Goal: Task Accomplishment & Management: Manage account settings

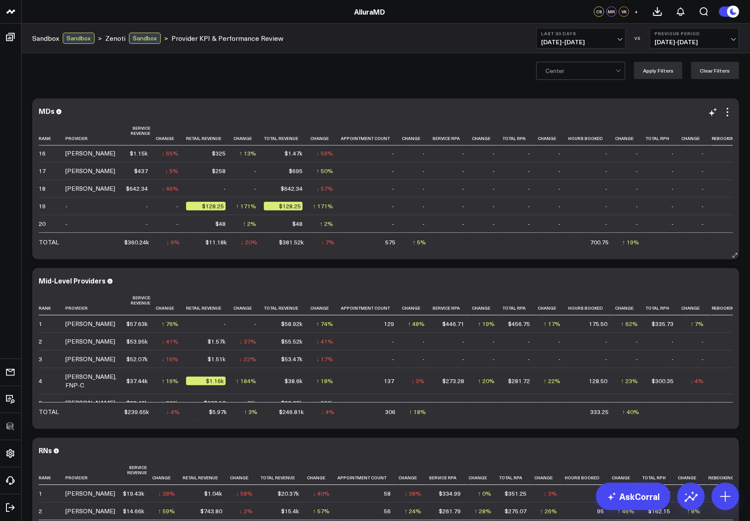
scroll to position [420, 0]
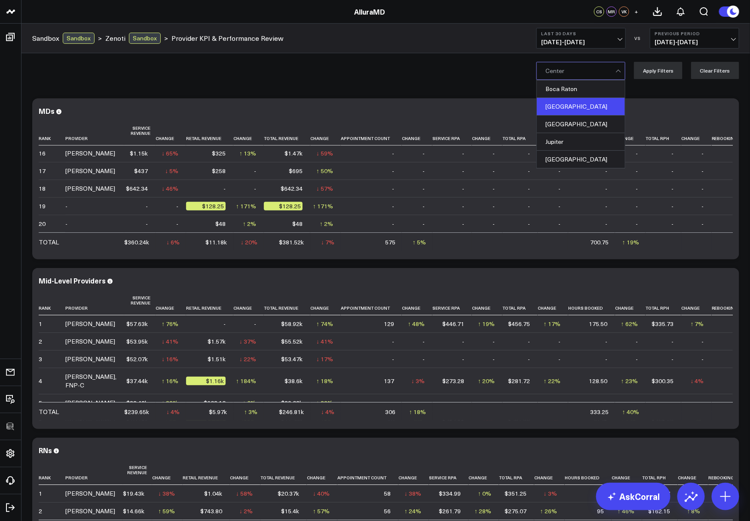
click at [602, 103] on div "Boynton Beach" at bounding box center [581, 107] width 88 height 18
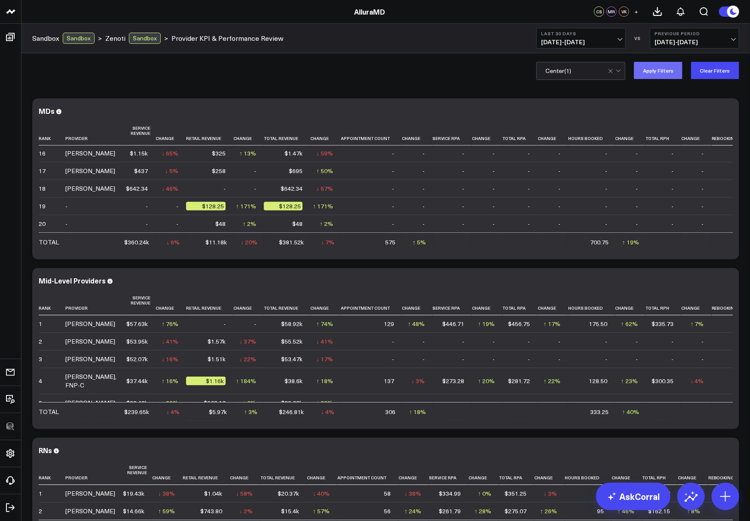
click at [648, 67] on button "Apply Filters" at bounding box center [658, 70] width 49 height 17
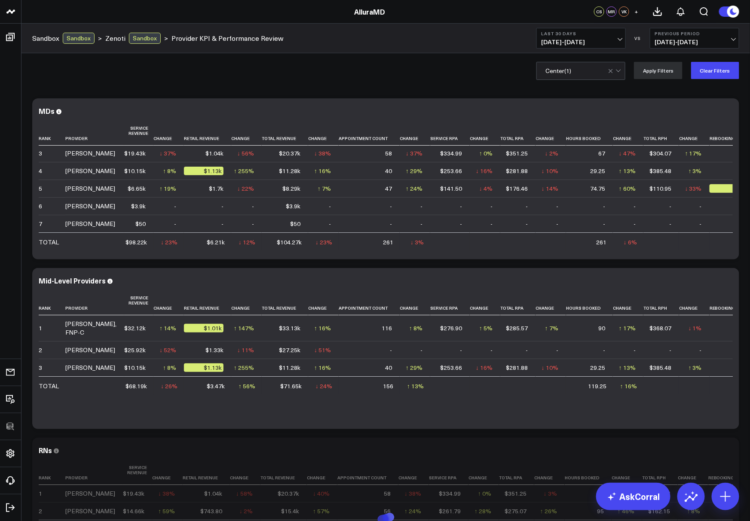
scroll to position [107, 0]
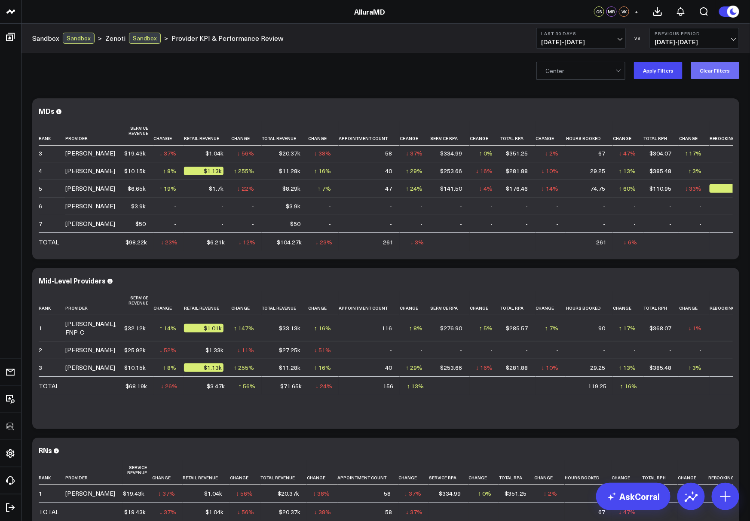
click at [715, 73] on button "Clear Filters" at bounding box center [715, 70] width 48 height 17
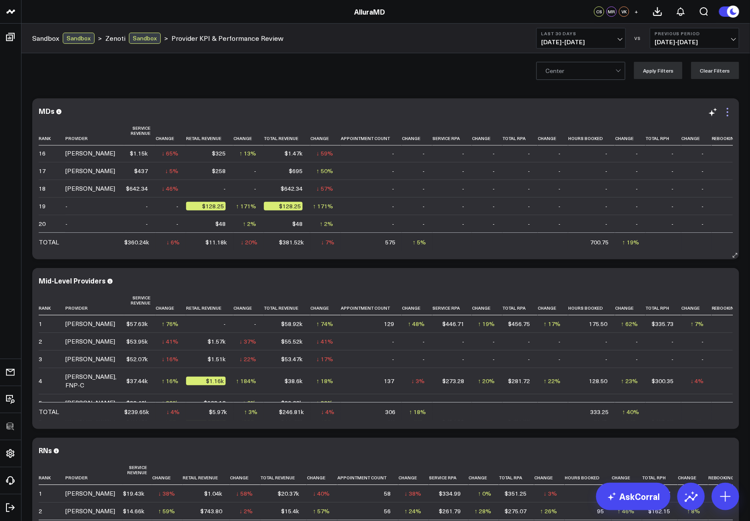
click at [727, 116] on icon at bounding box center [727, 116] width 2 height 2
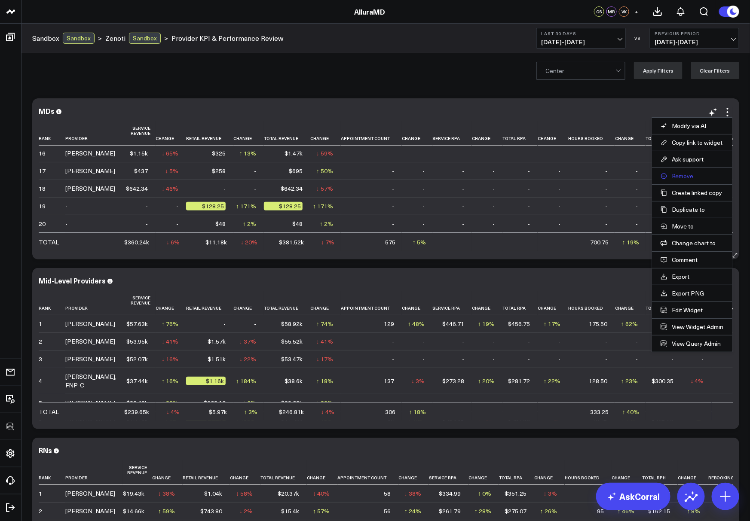
click at [676, 176] on button "Remove" at bounding box center [691, 176] width 63 height 8
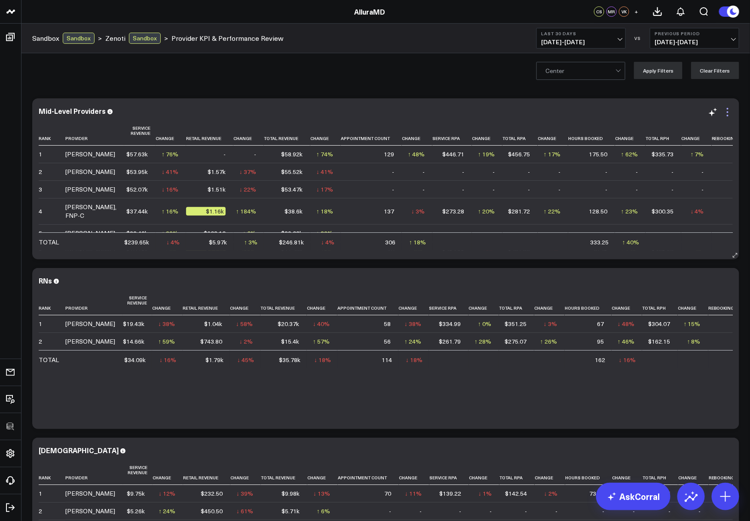
click at [730, 111] on icon at bounding box center [727, 112] width 10 height 10
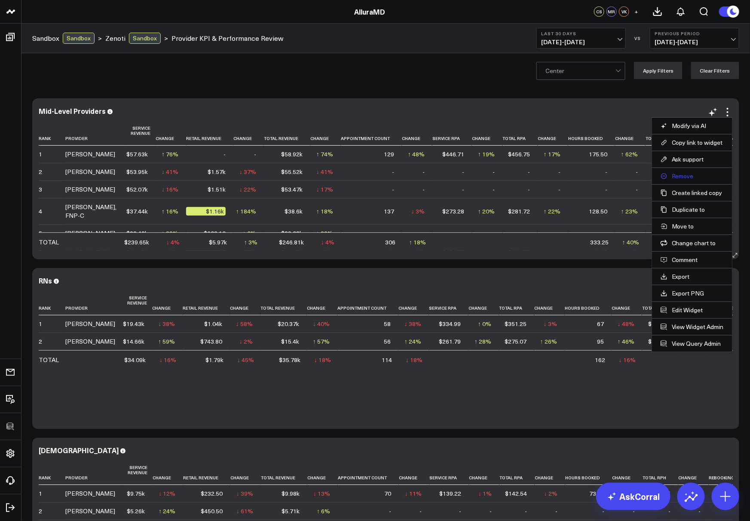
click at [686, 176] on button "Remove" at bounding box center [691, 176] width 63 height 8
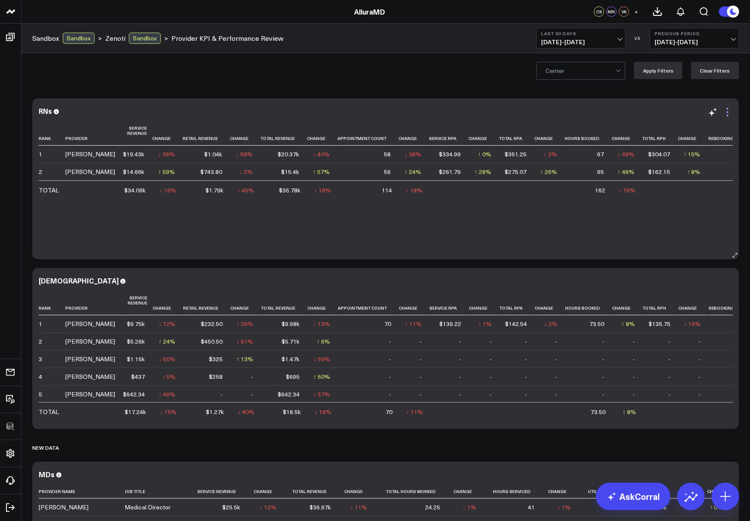
click at [729, 115] on icon at bounding box center [727, 112] width 10 height 10
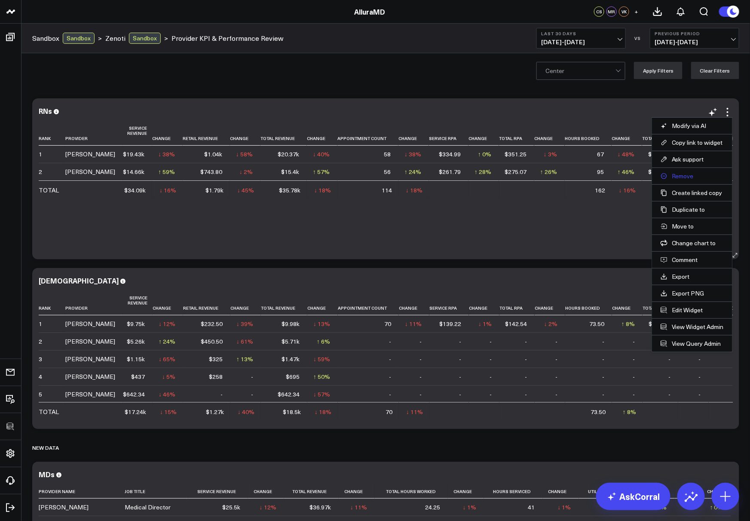
click at [676, 173] on button "Remove" at bounding box center [691, 176] width 63 height 8
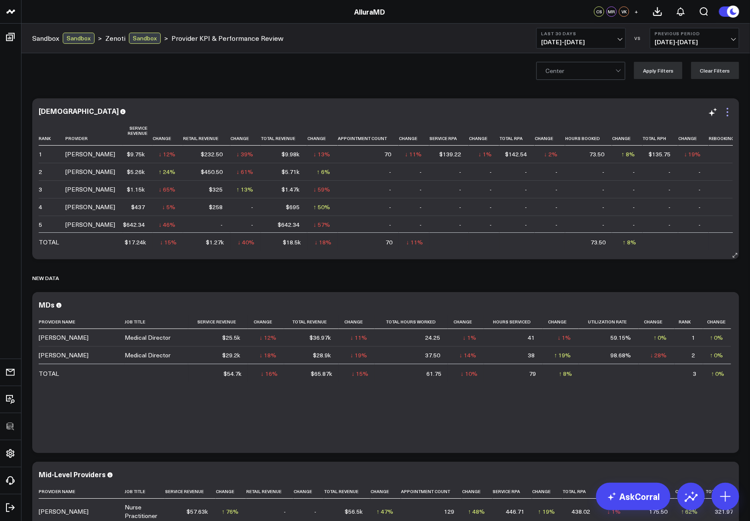
click at [725, 107] on icon at bounding box center [727, 112] width 10 height 10
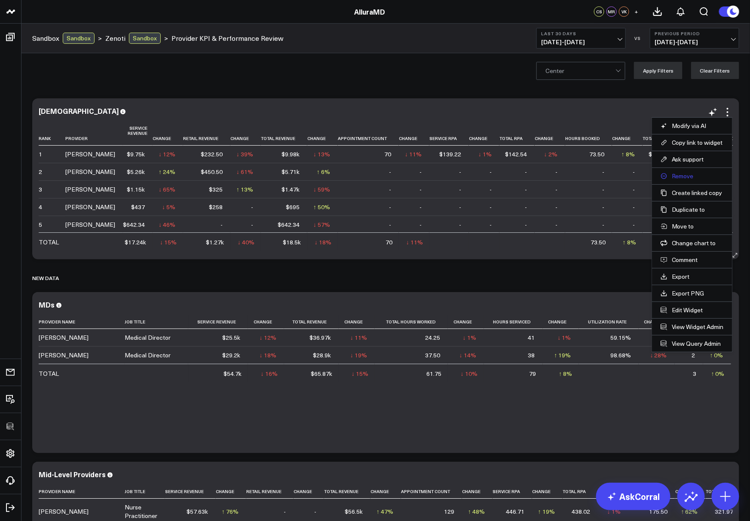
click at [688, 177] on button "Remove" at bounding box center [691, 176] width 63 height 8
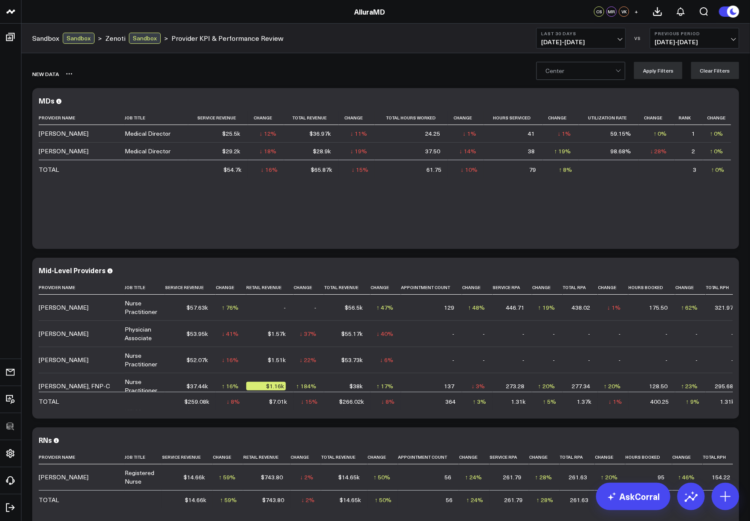
click at [72, 75] on div "New data" at bounding box center [336, 74] width 608 height 20
click at [68, 74] on icon at bounding box center [69, 73] width 7 height 7
click at [87, 98] on button "Delete" at bounding box center [91, 98] width 37 height 15
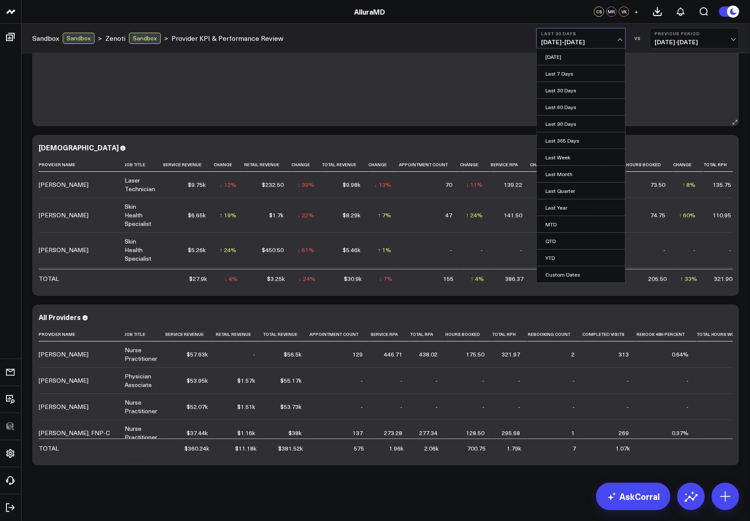
scroll to position [2, 0]
